Goal: Understand process/instructions: Learn how to perform a task or action

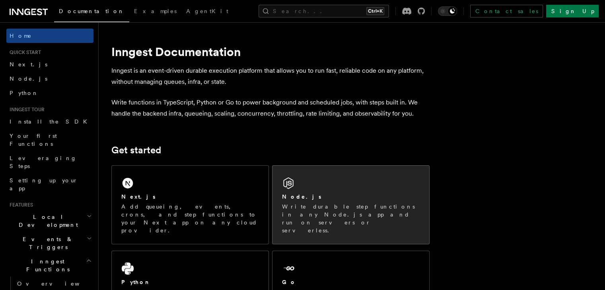
click at [309, 196] on h2 "Node.js" at bounding box center [301, 197] width 39 height 8
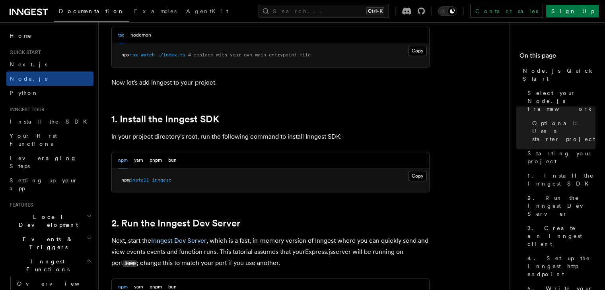
scroll to position [444, 0]
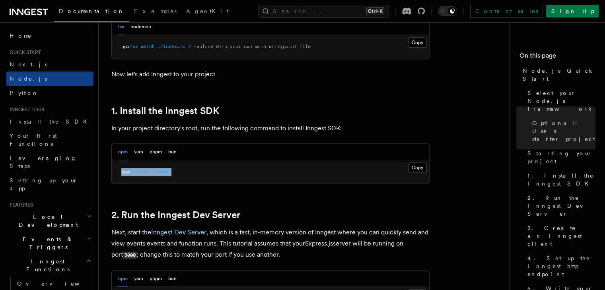
drag, startPoint x: 175, startPoint y: 172, endPoint x: 115, endPoint y: 171, distance: 60.1
click at [115, 171] on pre "npm install inngest" at bounding box center [270, 172] width 317 height 24
copy span "npm install inngest"
